Goal: Information Seeking & Learning: Check status

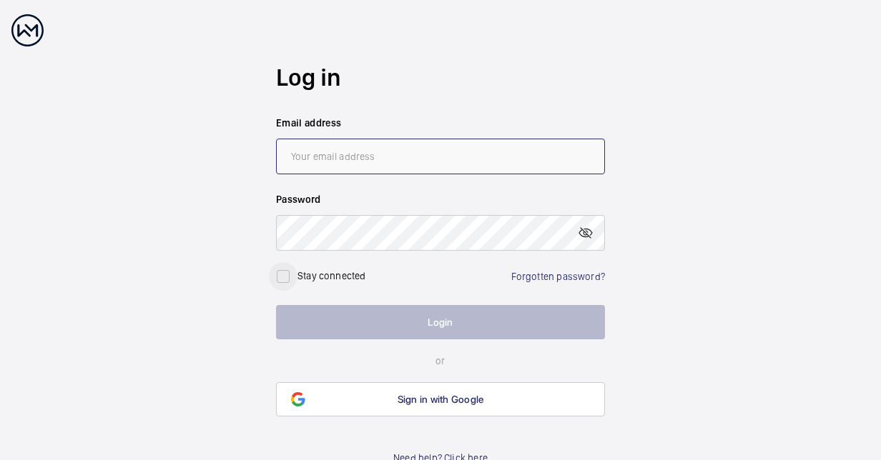
type input "[PERSON_NAME][EMAIL_ADDRESS][DOMAIN_NAME]"
click at [279, 277] on input "checkbox" at bounding box center [283, 276] width 29 height 29
checkbox input "true"
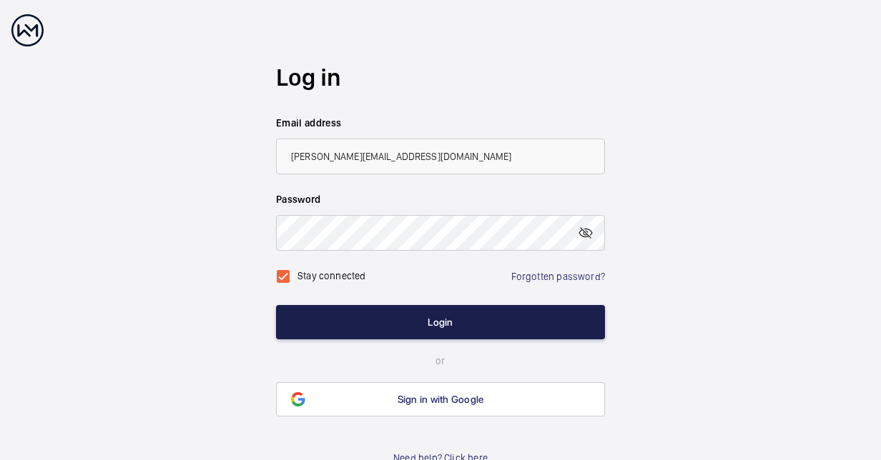
click at [420, 317] on button "Login" at bounding box center [440, 322] width 329 height 34
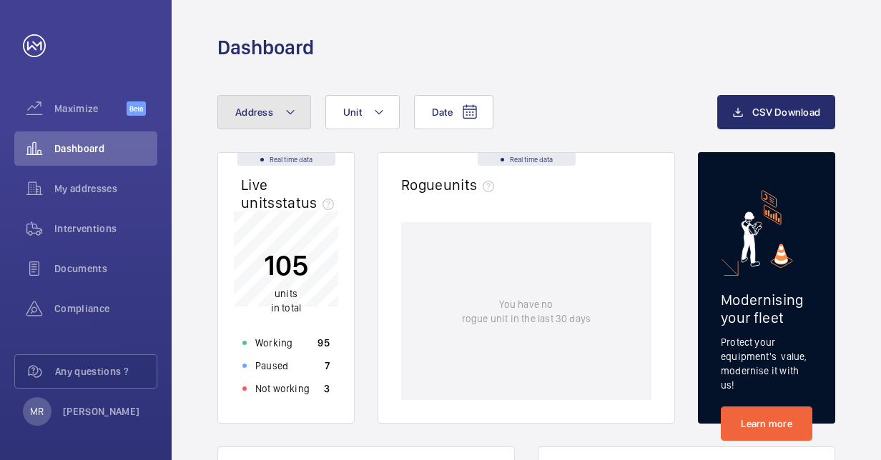
click at [296, 102] on button "Address" at bounding box center [264, 112] width 94 height 34
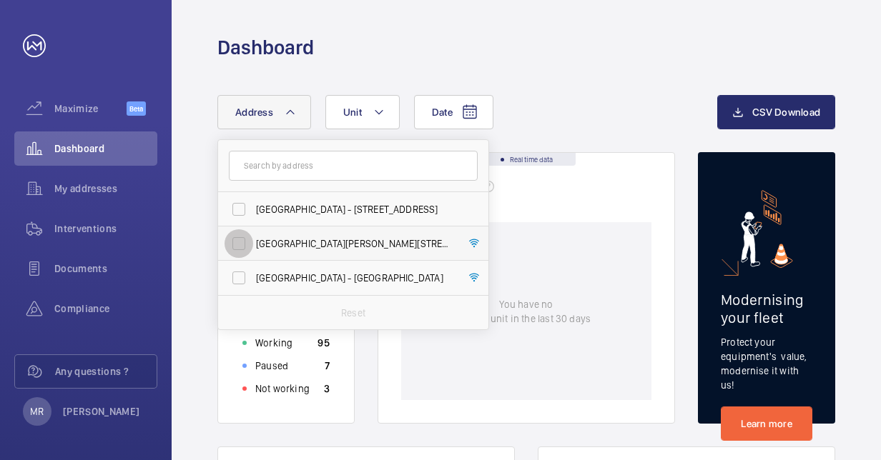
click at [242, 248] on input "[GEOGRAPHIC_DATA][PERSON_NAME][STREET_ADDRESS]" at bounding box center [238, 243] width 29 height 29
checkbox input "true"
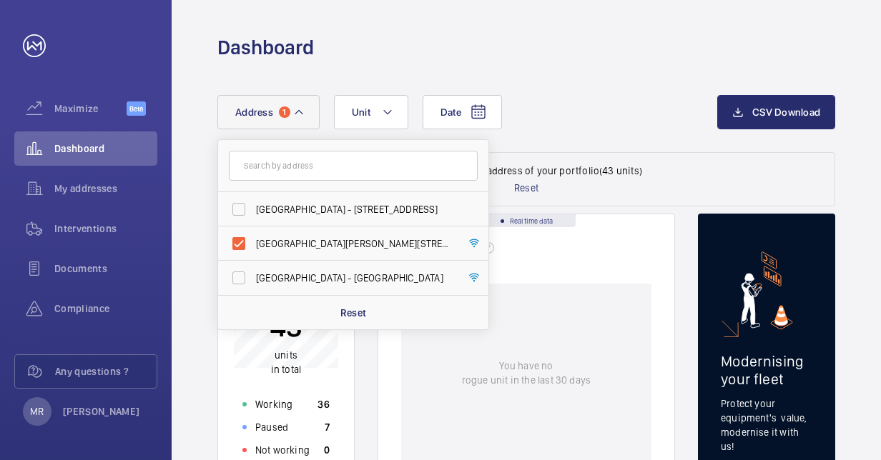
click at [618, 95] on div "Date Address 1 [GEOGRAPHIC_DATA] - [STREET_ADDRESS][GEOGRAPHIC_DATA][PERSON_NAM…" at bounding box center [467, 112] width 500 height 34
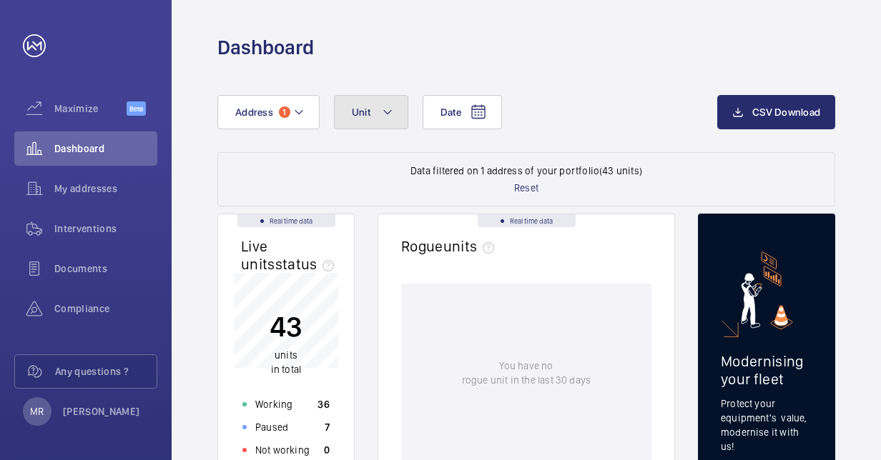
click at [389, 121] on button "Unit" at bounding box center [371, 112] width 74 height 34
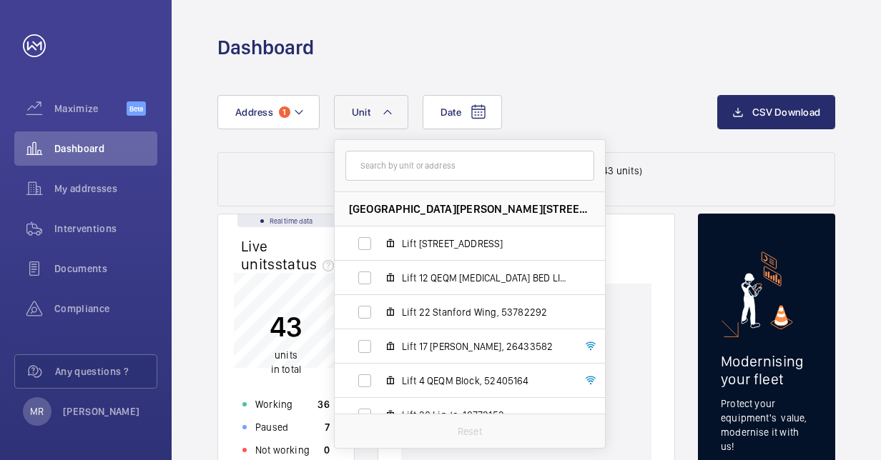
click at [603, 96] on div "Date Address [STREET_ADDRESS][GEOGRAPHIC_DATA][PERSON_NAME] Lift 12 QEQM [MEDIC…" at bounding box center [467, 112] width 500 height 34
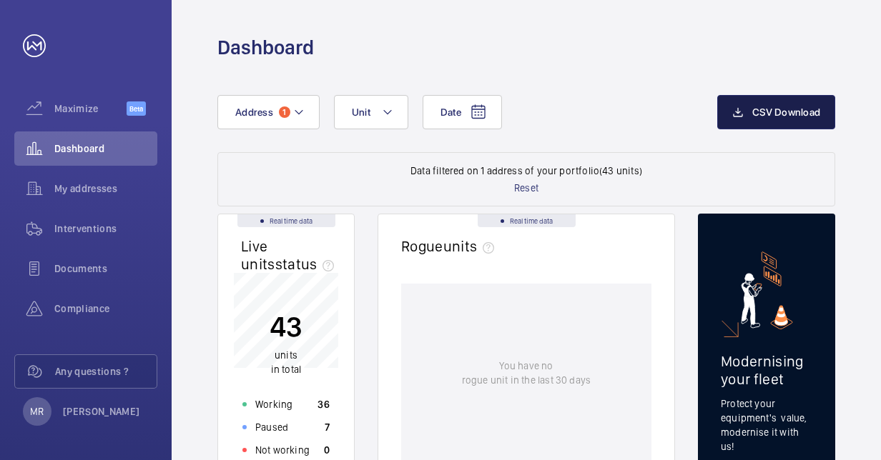
click at [764, 112] on span "CSV Download" at bounding box center [786, 111] width 68 height 11
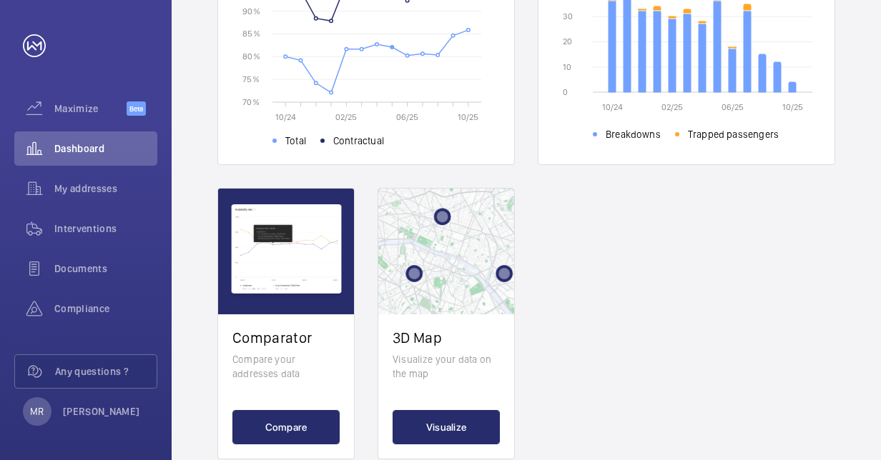
scroll to position [648, 0]
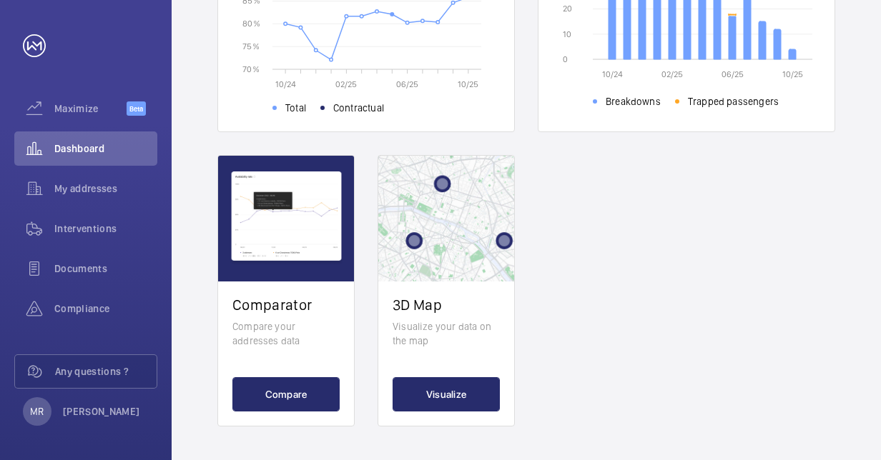
drag, startPoint x: 844, startPoint y: 297, endPoint x: 786, endPoint y: 293, distance: 58.0
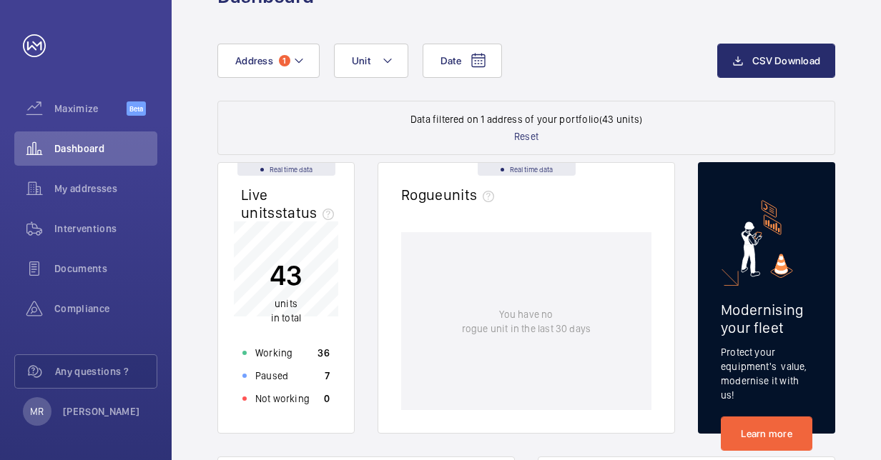
scroll to position [0, 0]
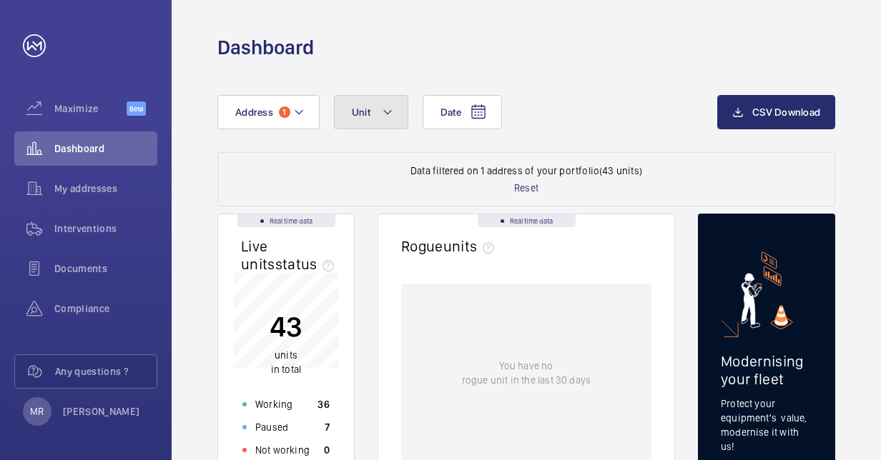
click at [392, 110] on button "Unit" at bounding box center [371, 112] width 74 height 34
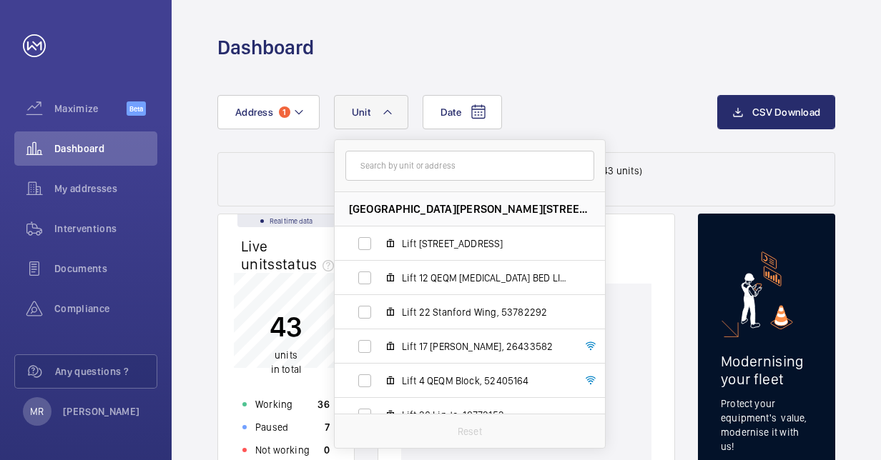
click at [445, 169] on input "text" at bounding box center [469, 166] width 249 height 30
type input "46"
click at [411, 167] on input "46" at bounding box center [469, 166] width 249 height 30
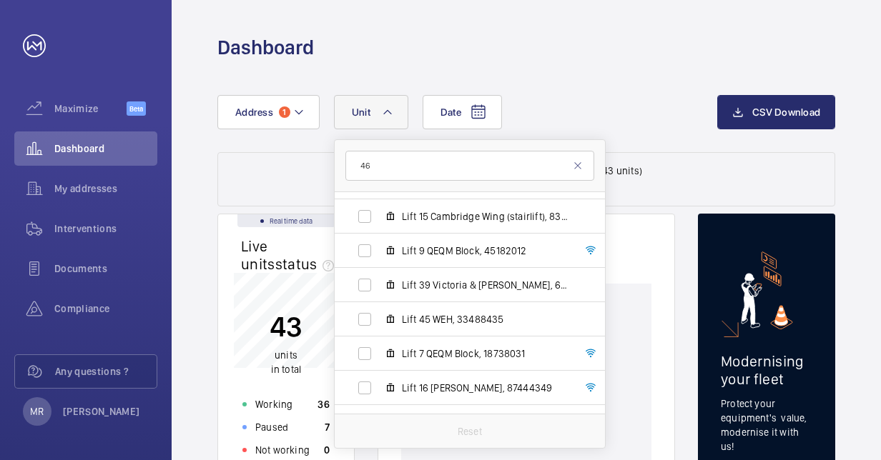
scroll to position [573, 0]
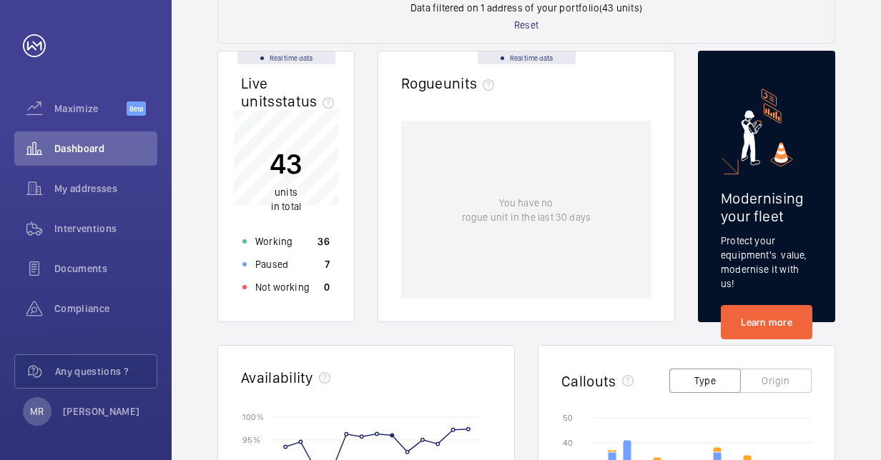
scroll to position [214, 0]
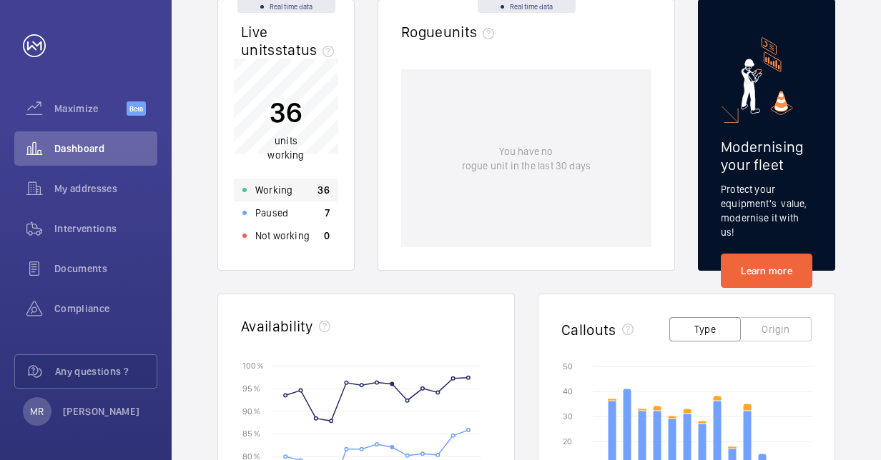
click at [319, 192] on p "36" at bounding box center [323, 190] width 12 height 14
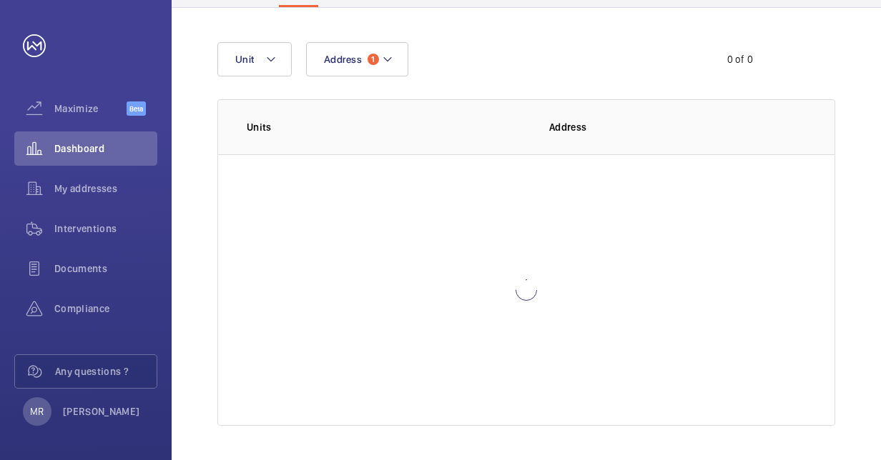
scroll to position [95, 0]
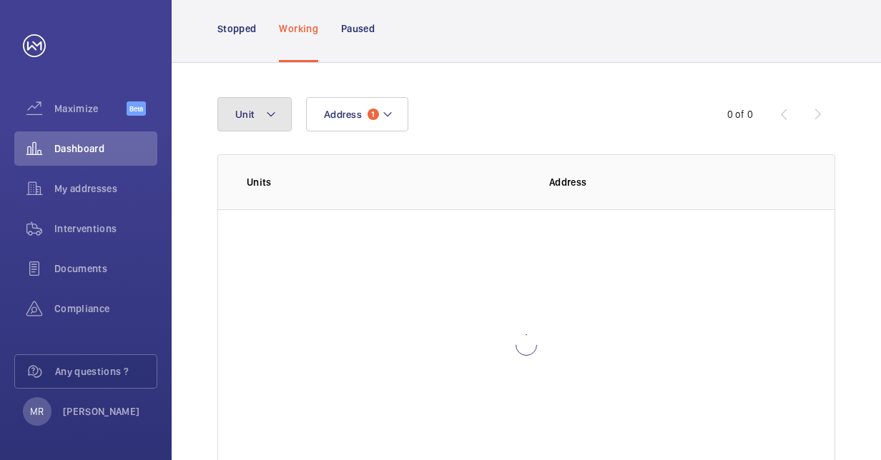
click at [268, 112] on mat-icon at bounding box center [270, 114] width 11 height 17
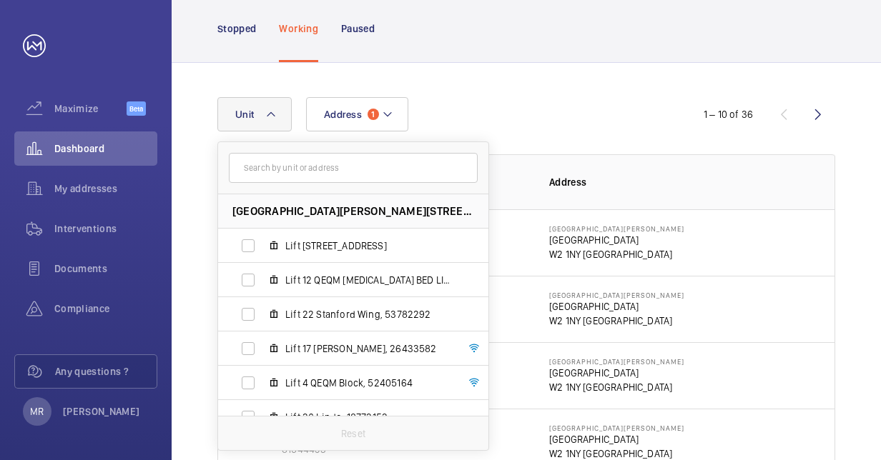
click at [285, 174] on input "text" at bounding box center [353, 168] width 249 height 30
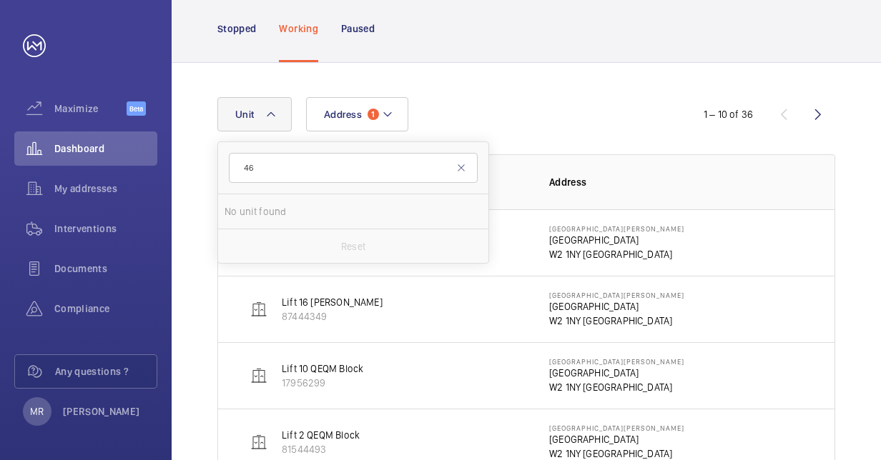
type input "4"
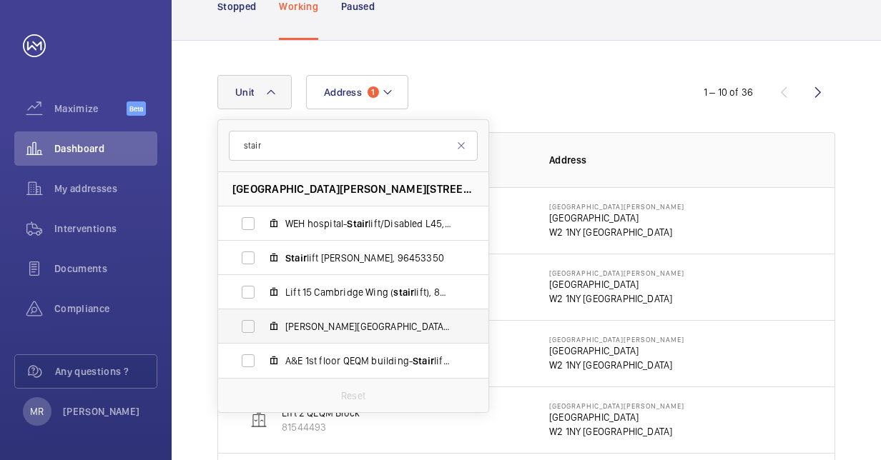
scroll to position [95, 0]
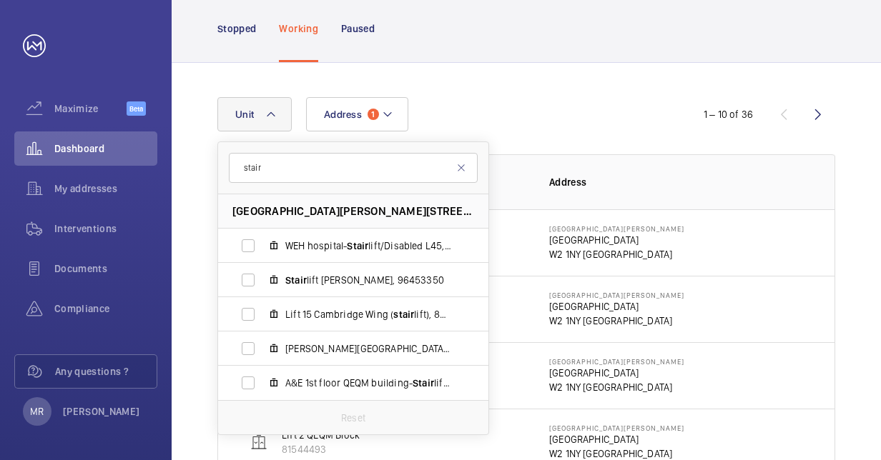
type input "stair"
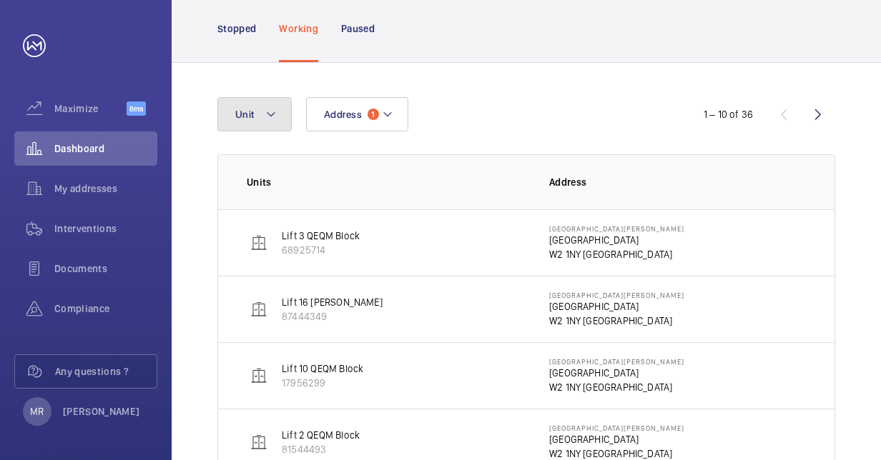
click at [286, 122] on button "Unit" at bounding box center [254, 114] width 74 height 34
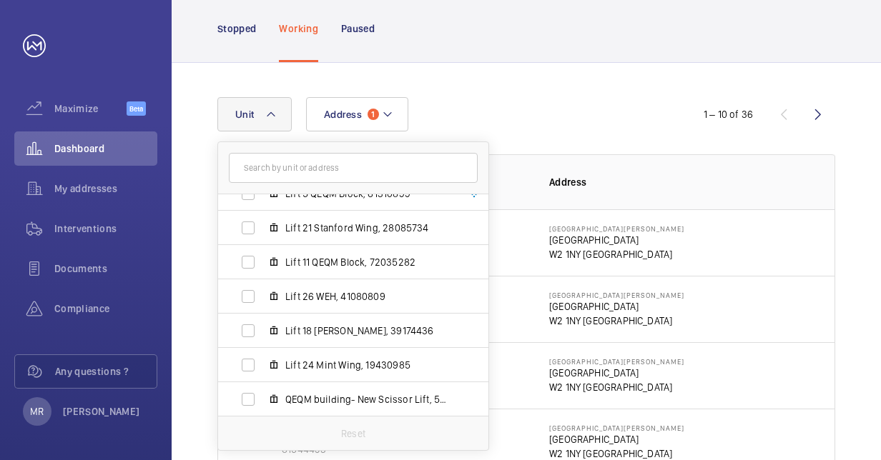
scroll to position [928, 0]
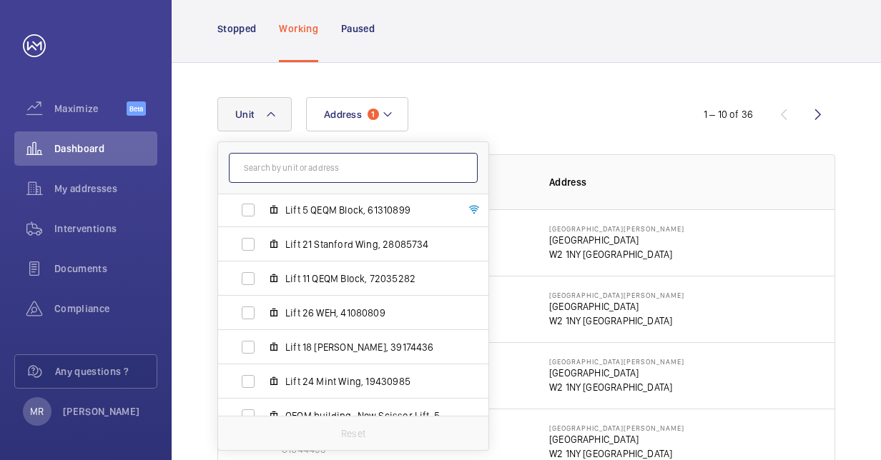
click at [304, 172] on input "text" at bounding box center [353, 168] width 249 height 30
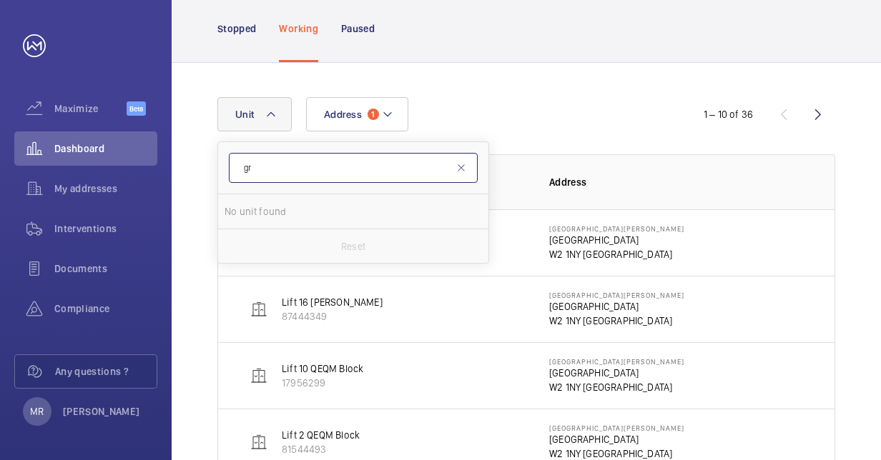
type input "g"
type input "c"
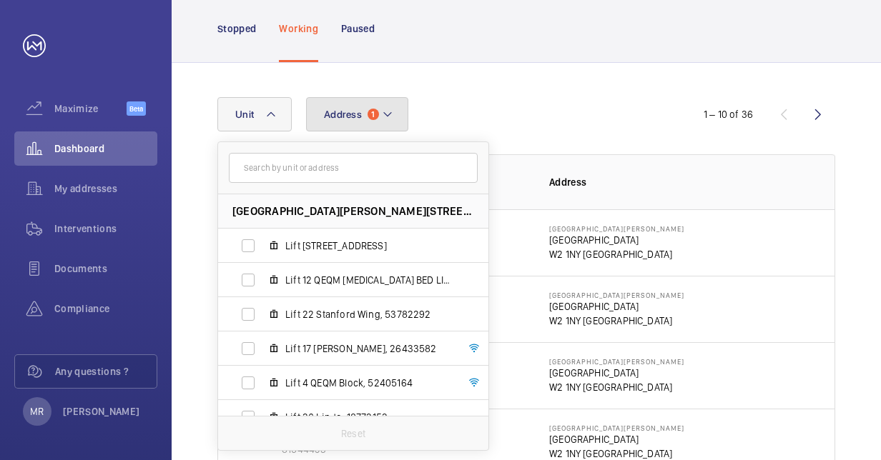
click at [399, 119] on button "Address 1" at bounding box center [357, 114] width 102 height 34
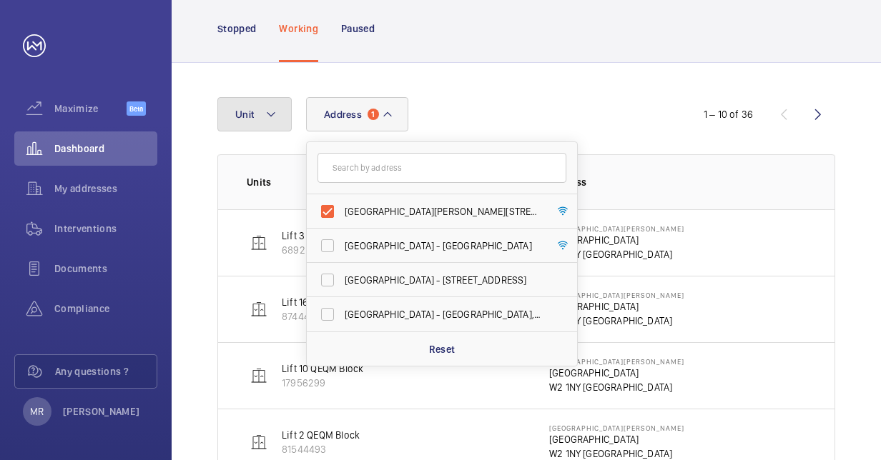
click at [276, 126] on button "Unit" at bounding box center [254, 114] width 74 height 34
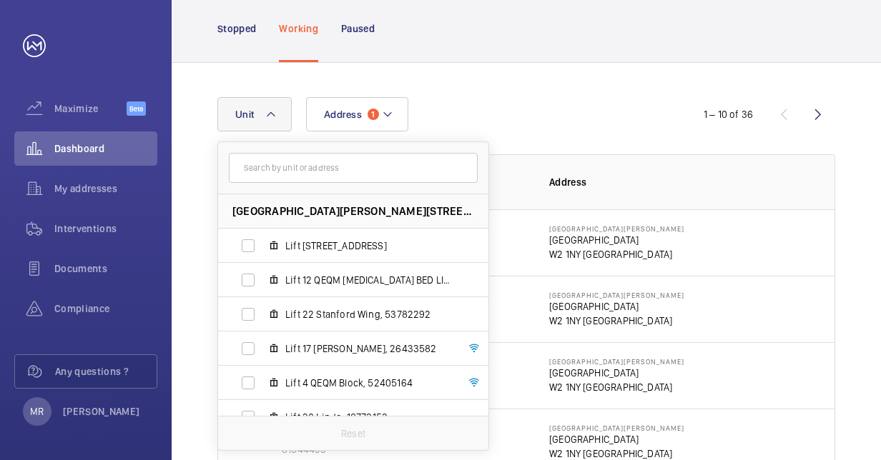
click at [304, 166] on input "text" at bounding box center [353, 168] width 249 height 30
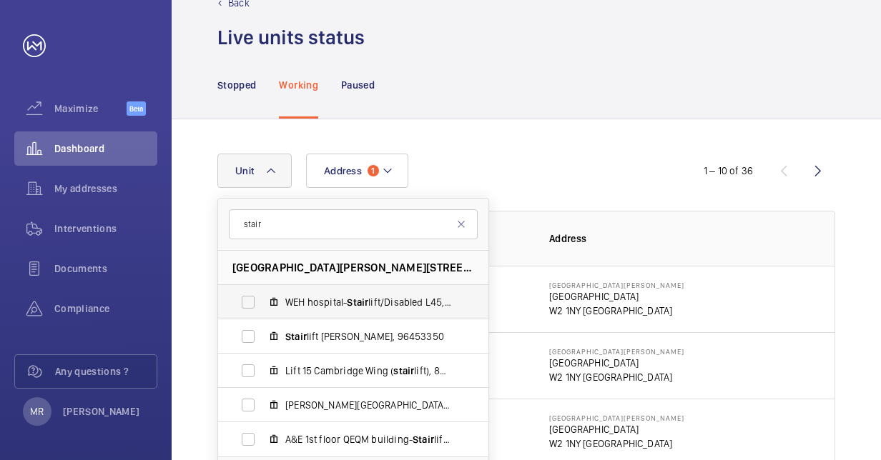
scroll to position [0, 0]
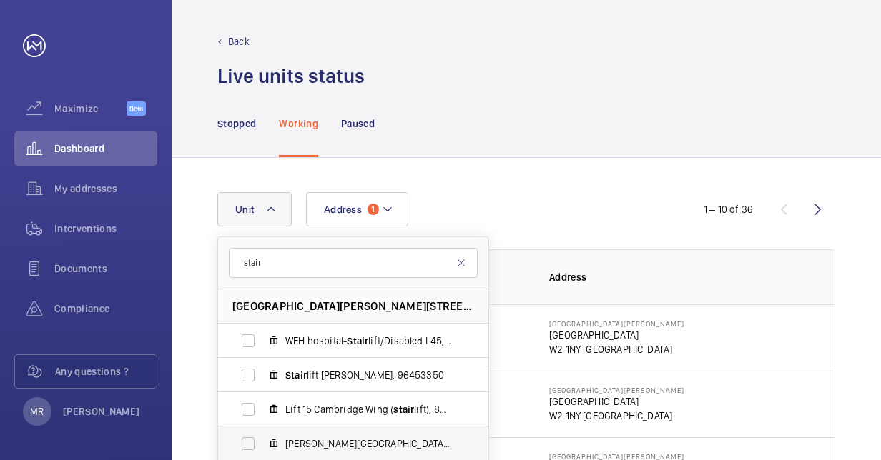
type input "stair"
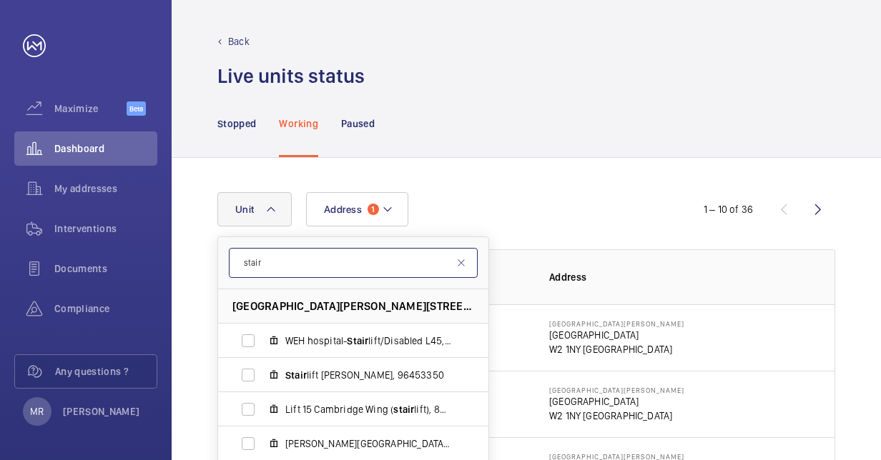
drag, startPoint x: 284, startPoint y: 259, endPoint x: 178, endPoint y: 258, distance: 106.5
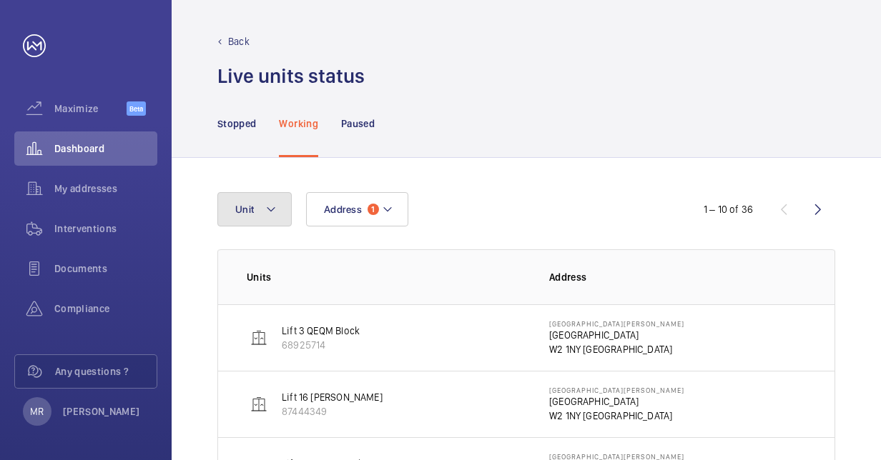
click at [275, 216] on mat-icon at bounding box center [270, 209] width 11 height 17
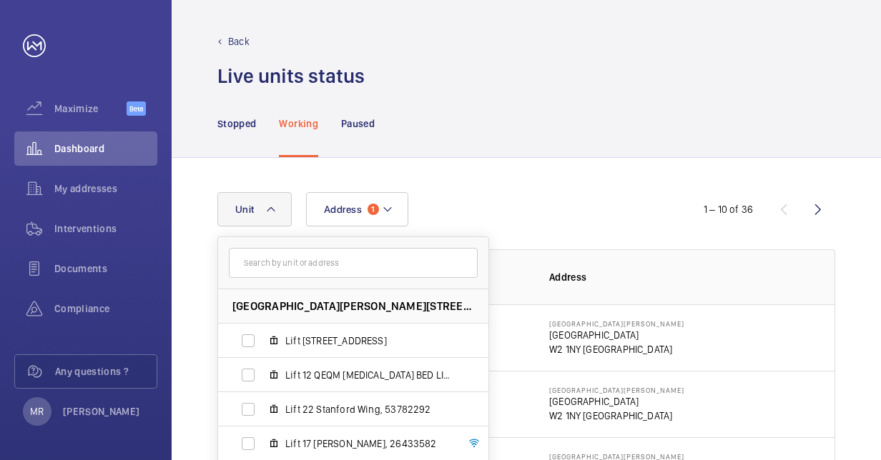
click at [289, 272] on input "text" at bounding box center [353, 263] width 249 height 30
type input "45"
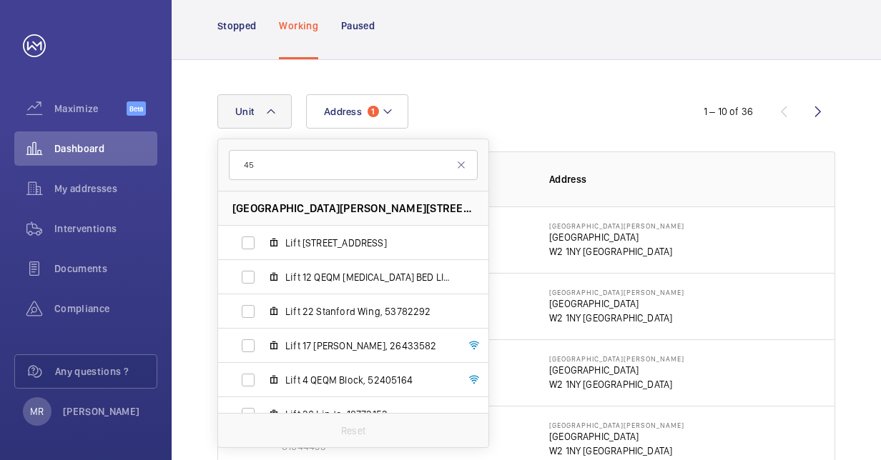
scroll to position [214, 0]
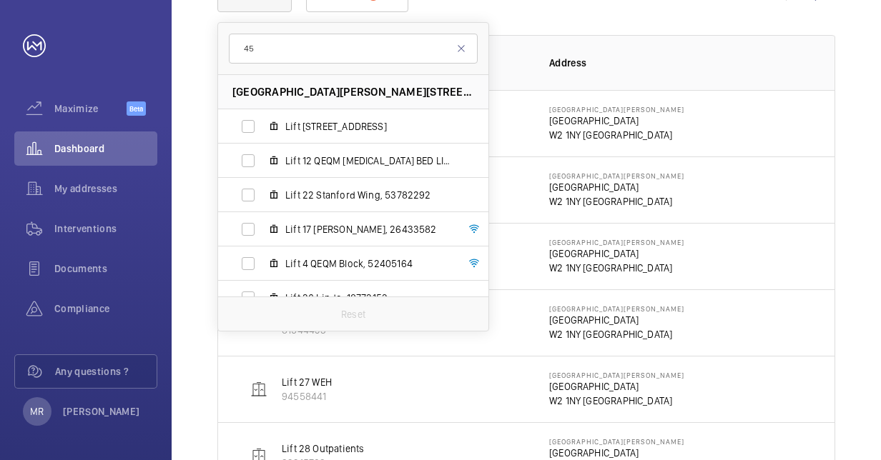
click at [645, 44] on th "Address" at bounding box center [680, 62] width 308 height 55
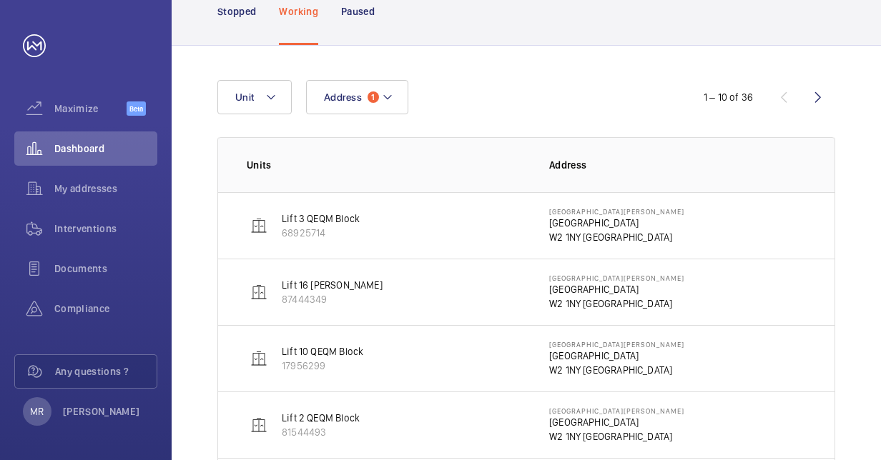
scroll to position [0, 0]
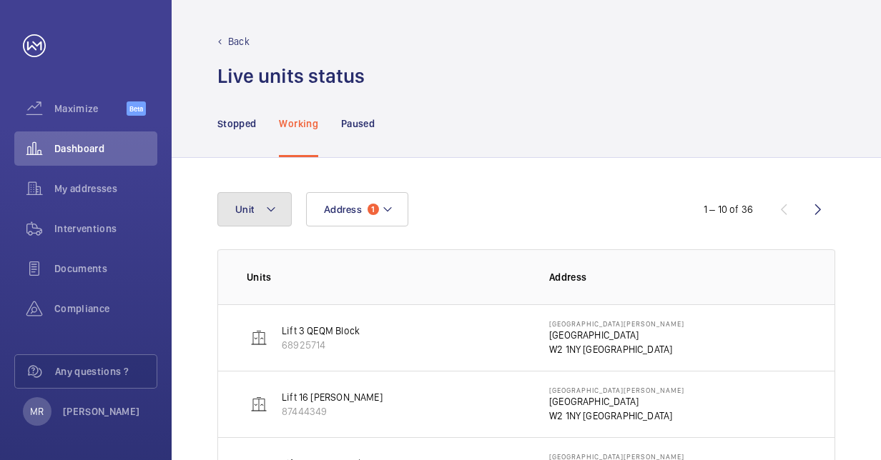
click at [273, 218] on button "Unit" at bounding box center [254, 209] width 74 height 34
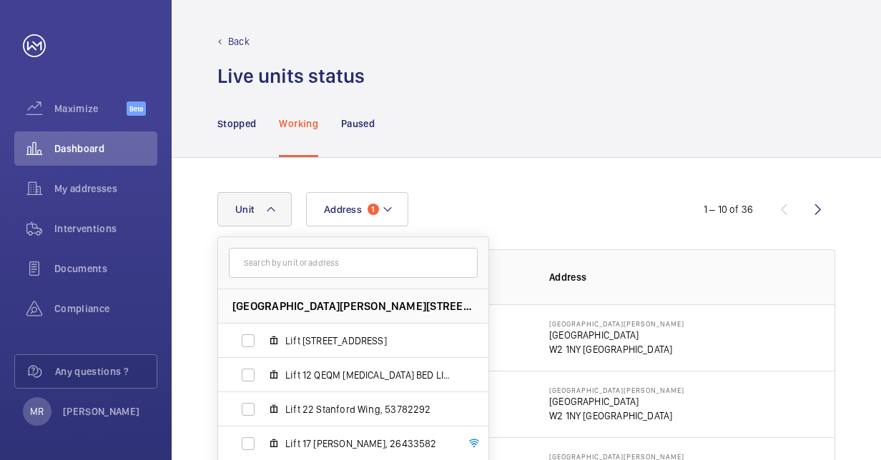
click at [296, 276] on input "text" at bounding box center [353, 263] width 249 height 30
click at [296, 259] on input "text" at bounding box center [353, 263] width 249 height 30
type input "45"
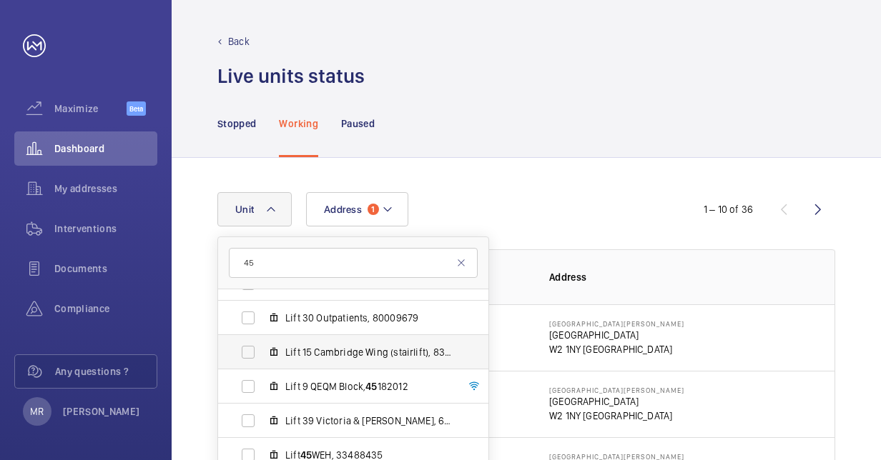
scroll to position [643, 0]
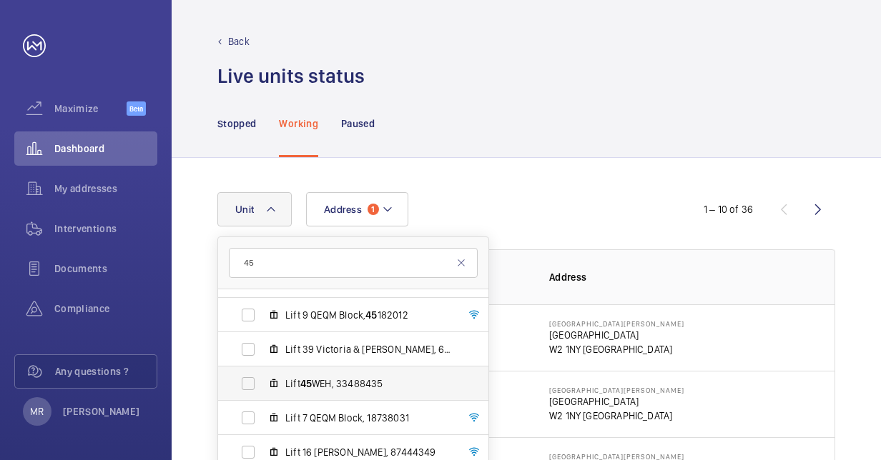
click at [350, 382] on span "Lift 45 WEH, 33488435" at bounding box center [368, 384] width 166 height 14
click at [262, 382] on input "Lift 45 WEH, 33488435" at bounding box center [248, 384] width 29 height 29
checkbox input "true"
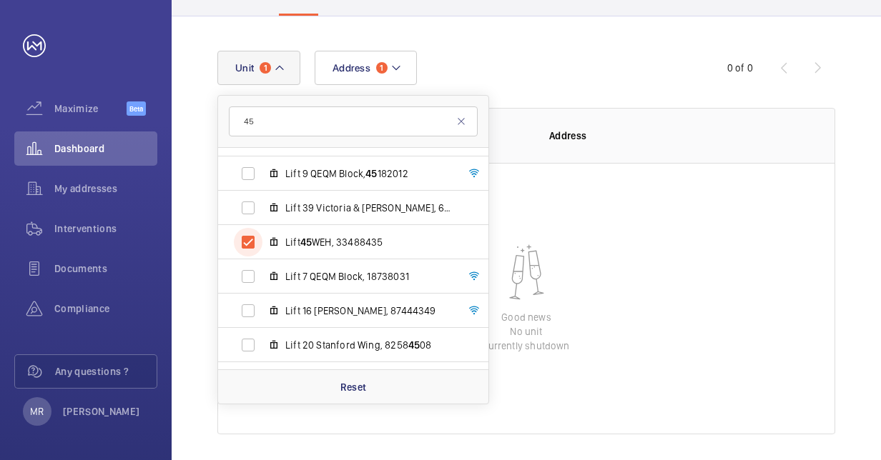
scroll to position [143, 0]
click at [723, 307] on wm-front-table-empty-state "Good news No unit currently shutdown" at bounding box center [526, 298] width 616 height 272
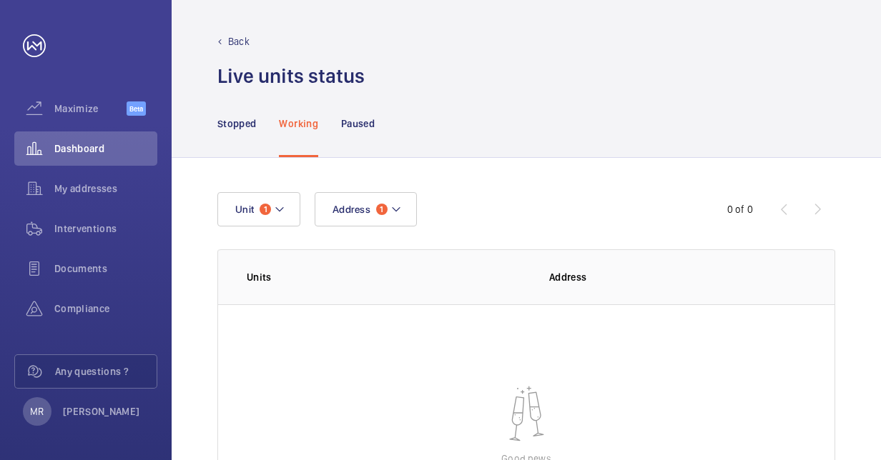
scroll to position [0, 0]
drag, startPoint x: 218, startPoint y: 75, endPoint x: 350, endPoint y: 79, distance: 131.6
click at [350, 79] on h1 "Live units status﻿" at bounding box center [290, 76] width 147 height 26
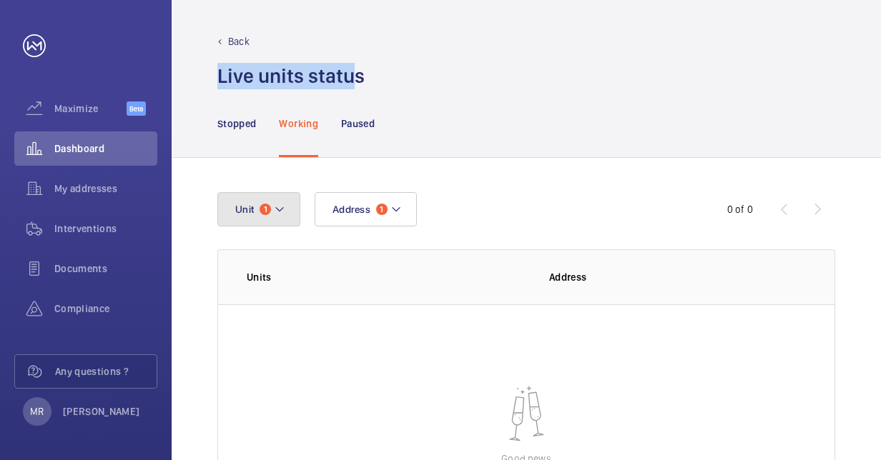
click at [287, 212] on button "Unit 1" at bounding box center [258, 209] width 83 height 34
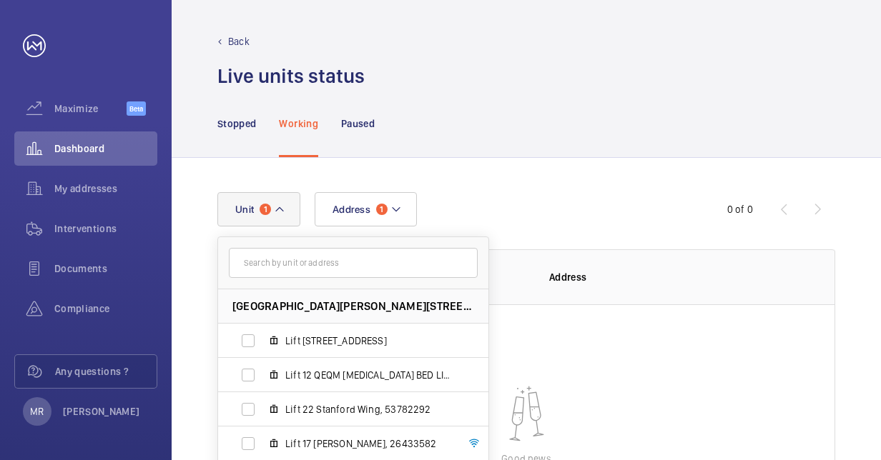
click at [506, 147] on div "Stopped Working Paused" at bounding box center [526, 123] width 618 height 68
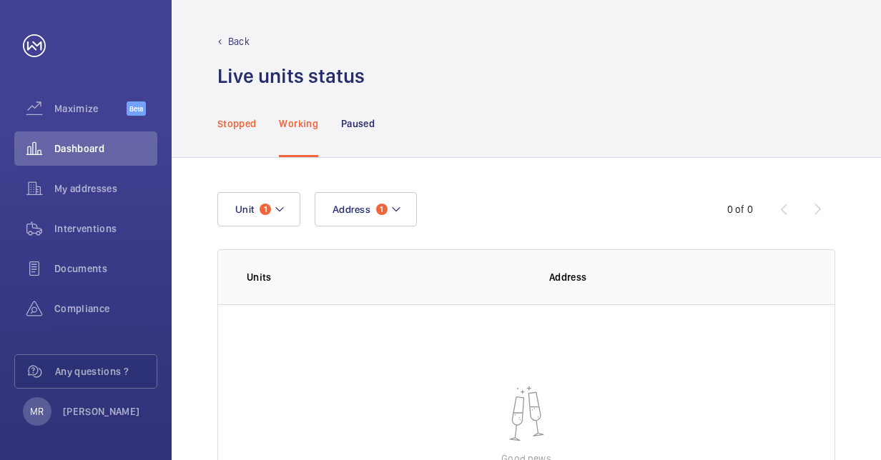
click at [244, 123] on p "Stopped" at bounding box center [236, 124] width 39 height 14
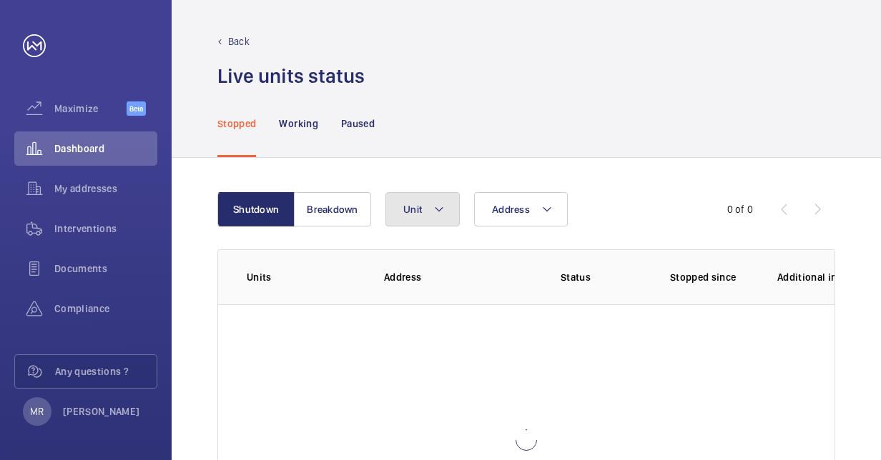
click at [450, 213] on button "Unit" at bounding box center [422, 209] width 74 height 34
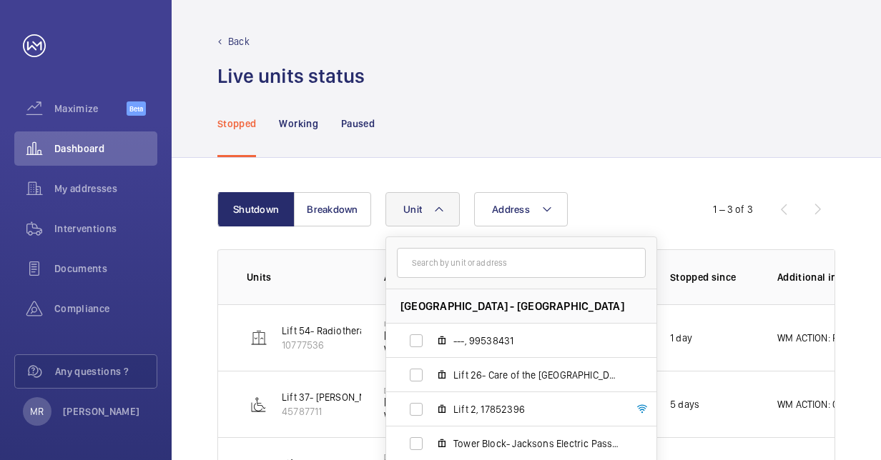
click at [480, 270] on input "text" at bounding box center [521, 263] width 249 height 30
type input "45"
click at [629, 162] on div "Shutdown Breakdown Address Unit [GEOGRAPHIC_DATA] - [GEOGRAPHIC_DATA] ---, 9953…" at bounding box center [526, 348] width 709 height 381
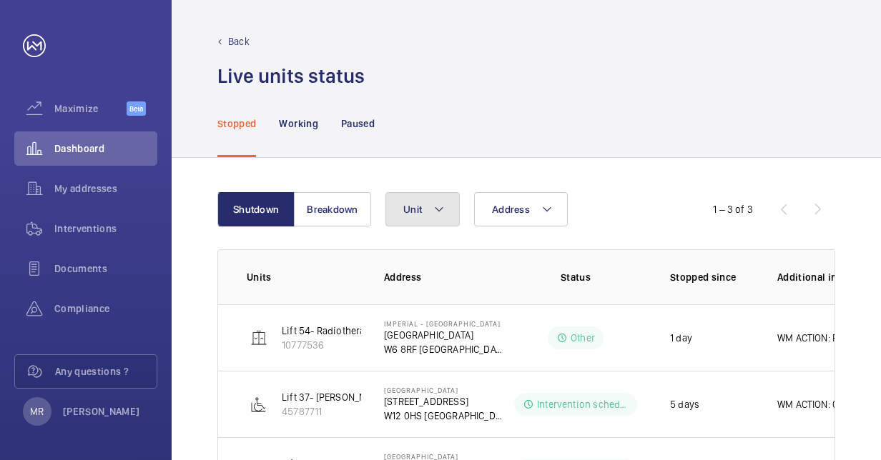
click at [442, 214] on mat-icon at bounding box center [438, 209] width 11 height 17
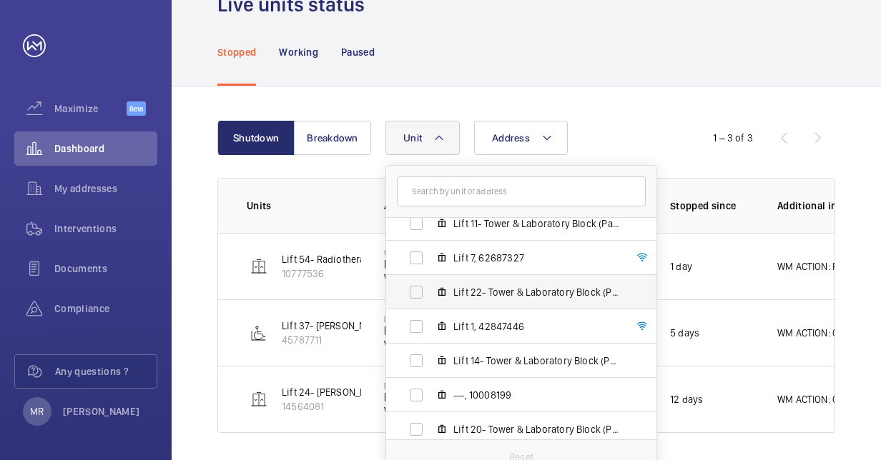
scroll to position [357, 0]
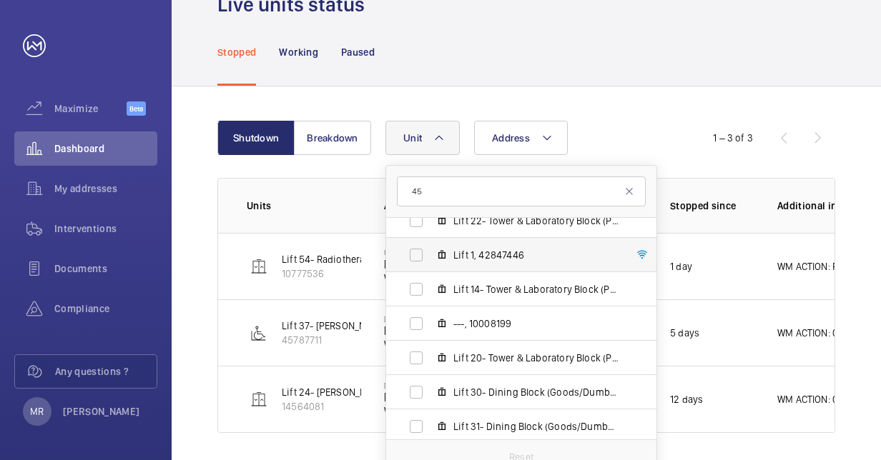
type input "45"
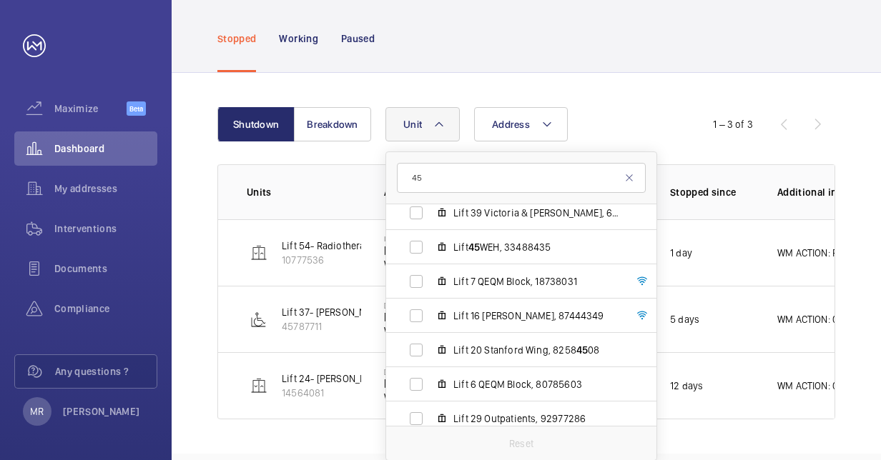
scroll to position [2502, 0]
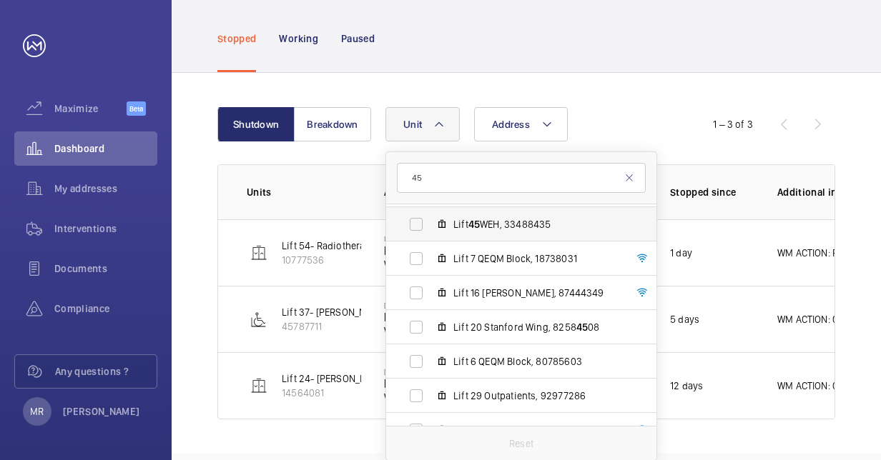
click at [522, 228] on span "Lift 45 WEH, 33488435" at bounding box center [536, 224] width 166 height 14
click at [430, 228] on input "Lift 45 WEH, 33488435" at bounding box center [416, 224] width 29 height 29
checkbox input "true"
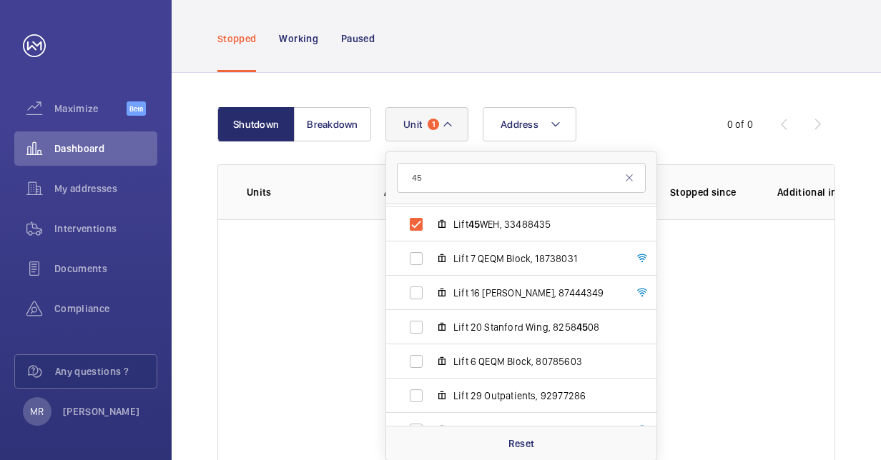
click at [726, 310] on wm-front-table-empty-state "Good news No unit currently shutdown" at bounding box center [526, 355] width 616 height 272
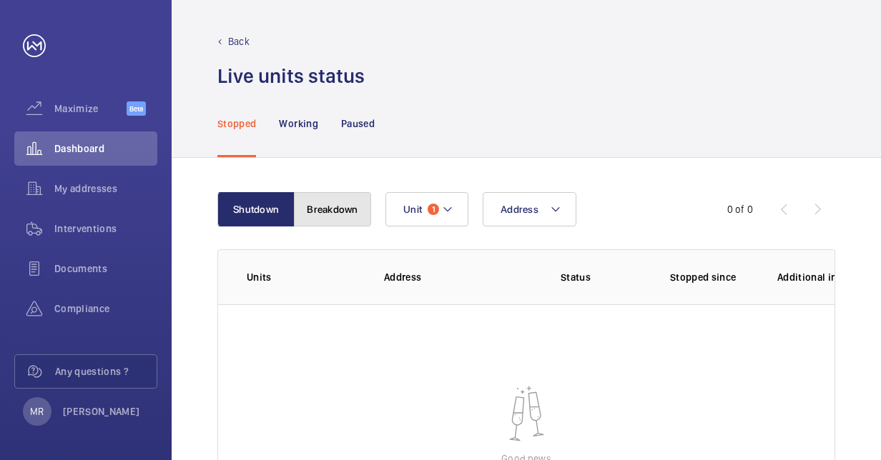
click at [330, 206] on button "Breakdown" at bounding box center [332, 209] width 77 height 34
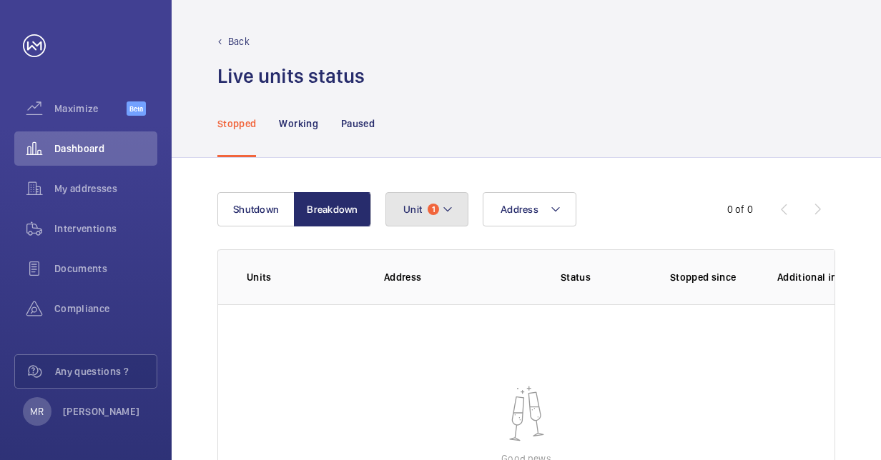
click at [464, 217] on button "Unit 1" at bounding box center [426, 209] width 83 height 34
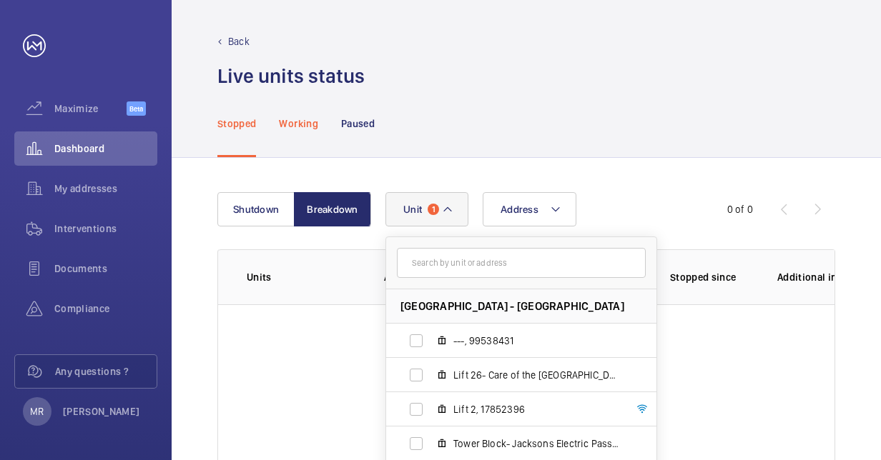
click at [308, 124] on p "Working" at bounding box center [298, 124] width 39 height 14
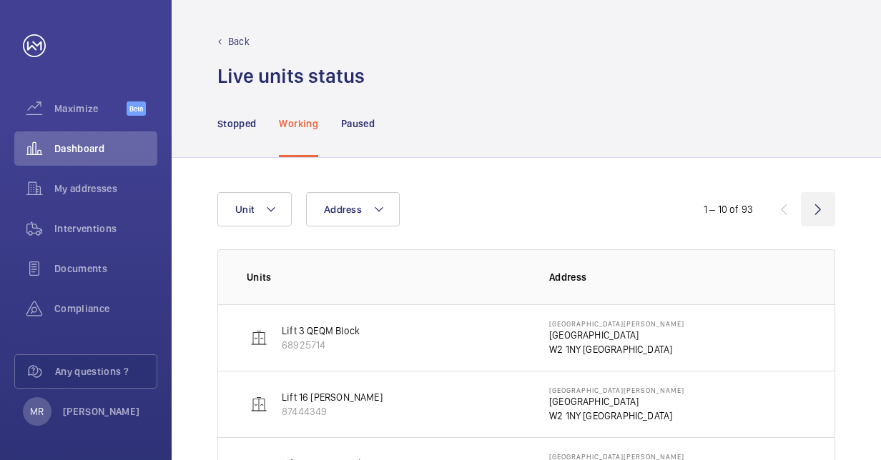
click at [814, 212] on wm-front-icon-button at bounding box center [818, 209] width 34 height 34
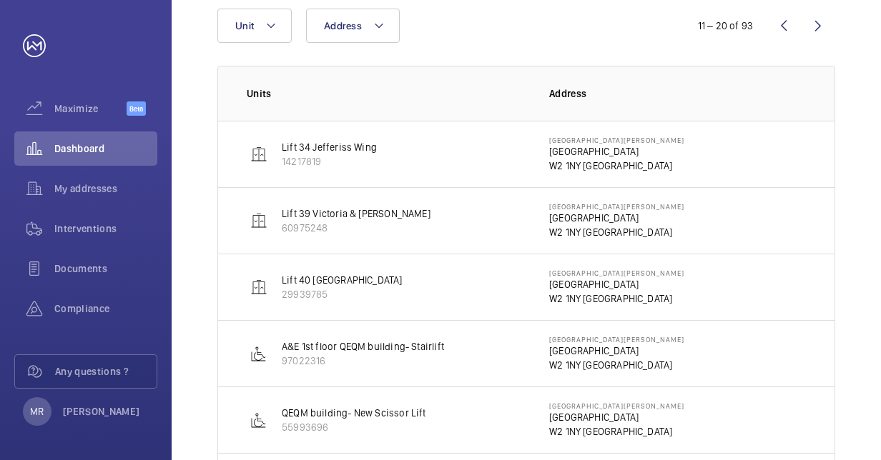
scroll to position [112, 0]
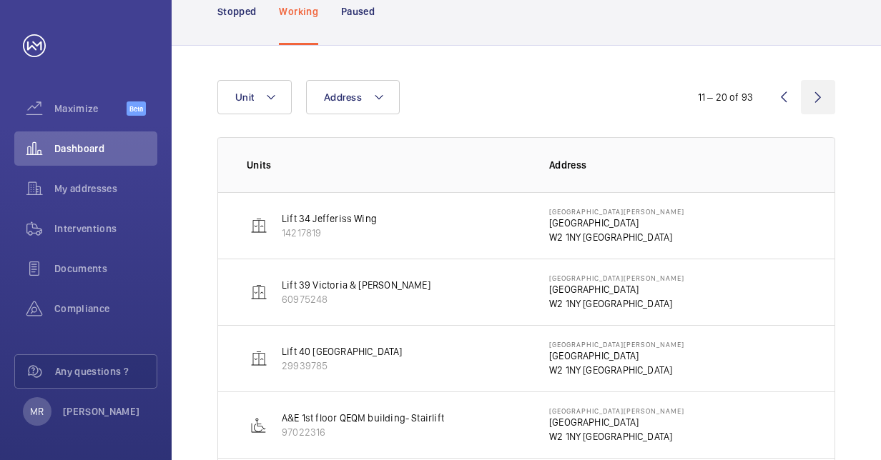
click at [818, 99] on wm-front-icon-button at bounding box center [818, 97] width 34 height 34
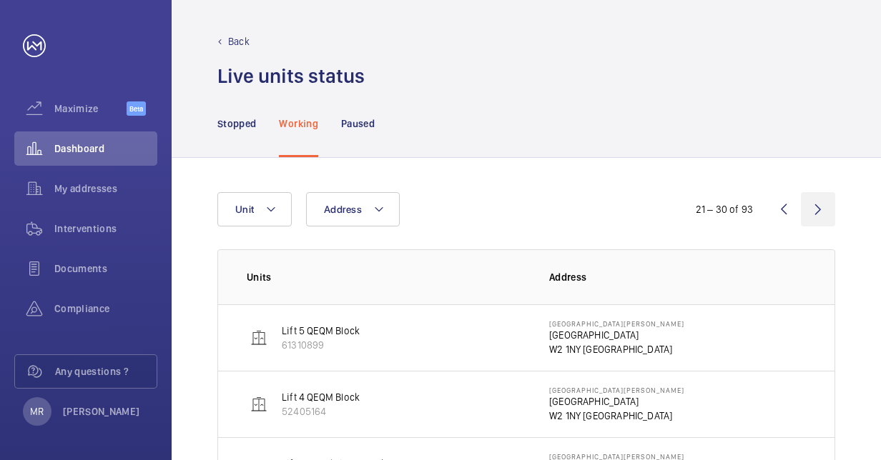
click at [818, 209] on wm-front-icon-button at bounding box center [818, 209] width 34 height 34
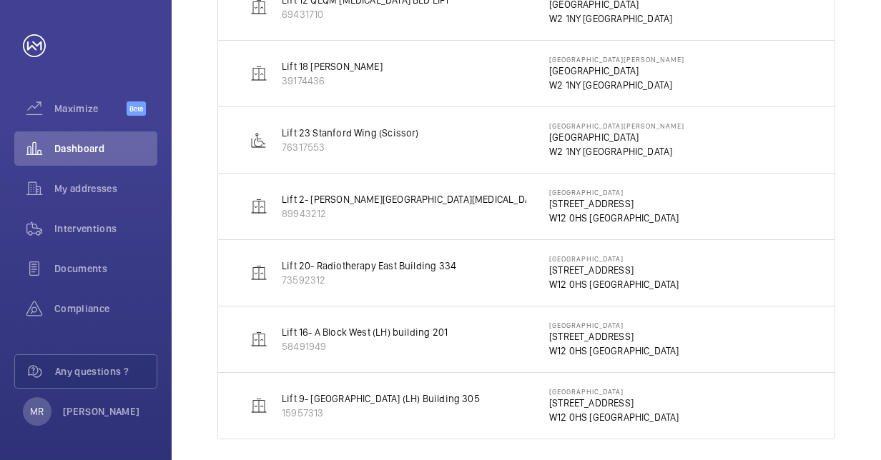
scroll to position [541, 0]
